Goal: Obtain resource: Obtain resource

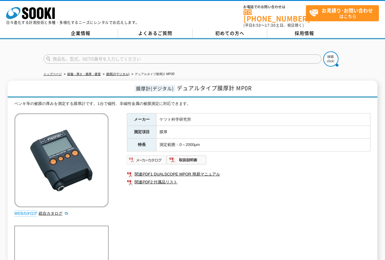
click at [148, 158] on img at bounding box center [147, 160] width 40 height 10
click at [192, 155] on img at bounding box center [187, 160] width 40 height 10
click at [246, 178] on link "関連PDF2 付属品リスト" at bounding box center [248, 182] width 243 height 8
click at [295, 172] on link "関連PDF1 DUALSCOPE MPOR 簡易マニュアル" at bounding box center [248, 174] width 243 height 8
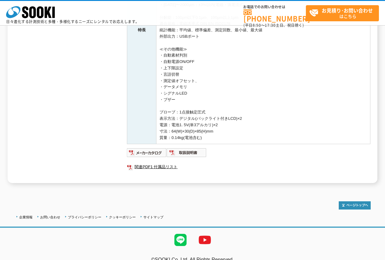
scroll to position [210, 0]
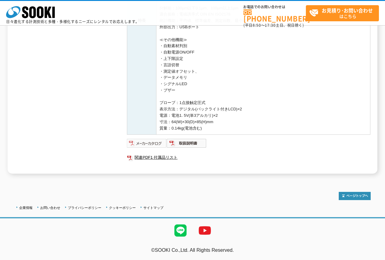
click at [152, 142] on img at bounding box center [147, 143] width 40 height 10
click at [190, 144] on img at bounding box center [187, 143] width 40 height 10
